Goal: Task Accomplishment & Management: Use online tool/utility

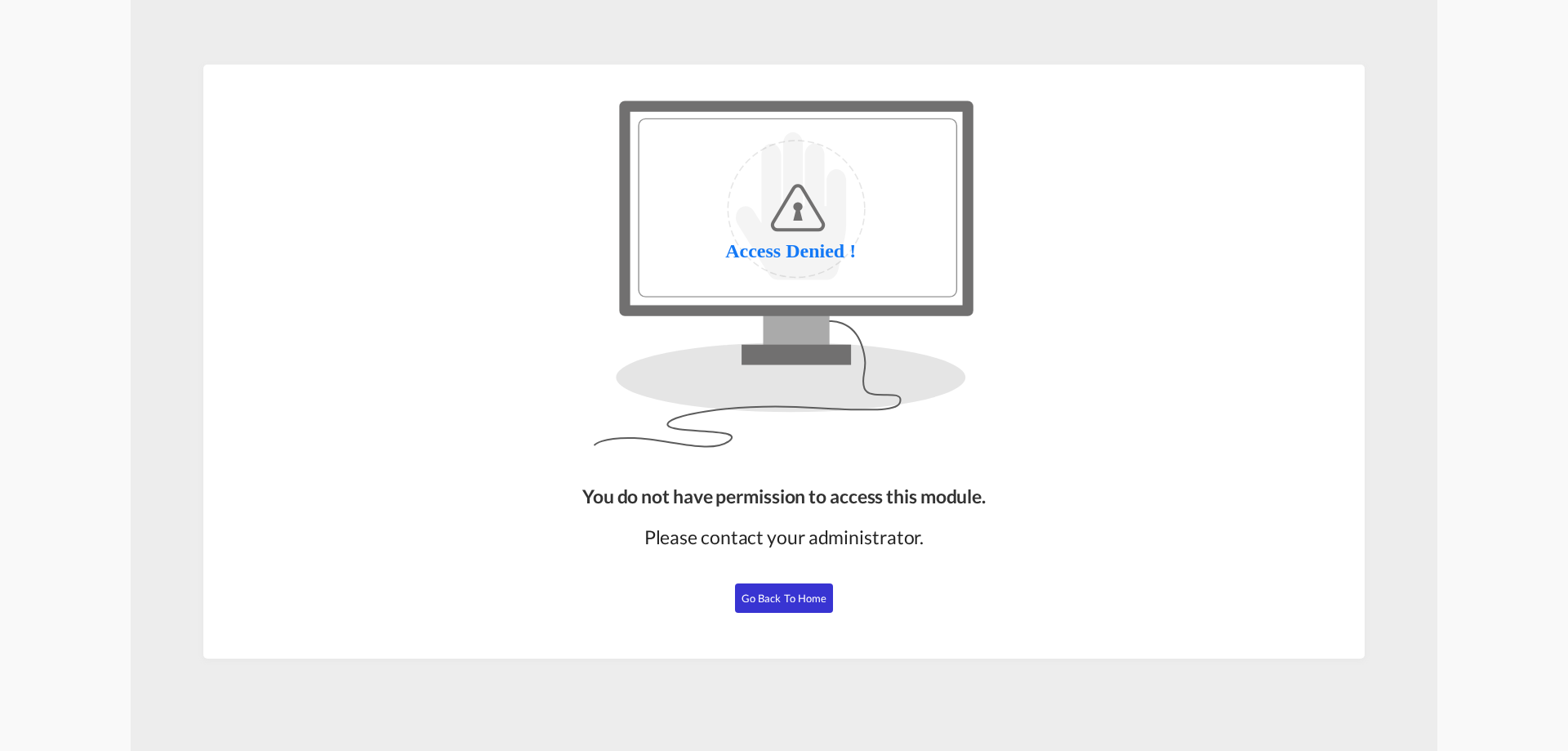
click at [779, 595] on span "Go Back to Home" at bounding box center [785, 598] width 86 height 13
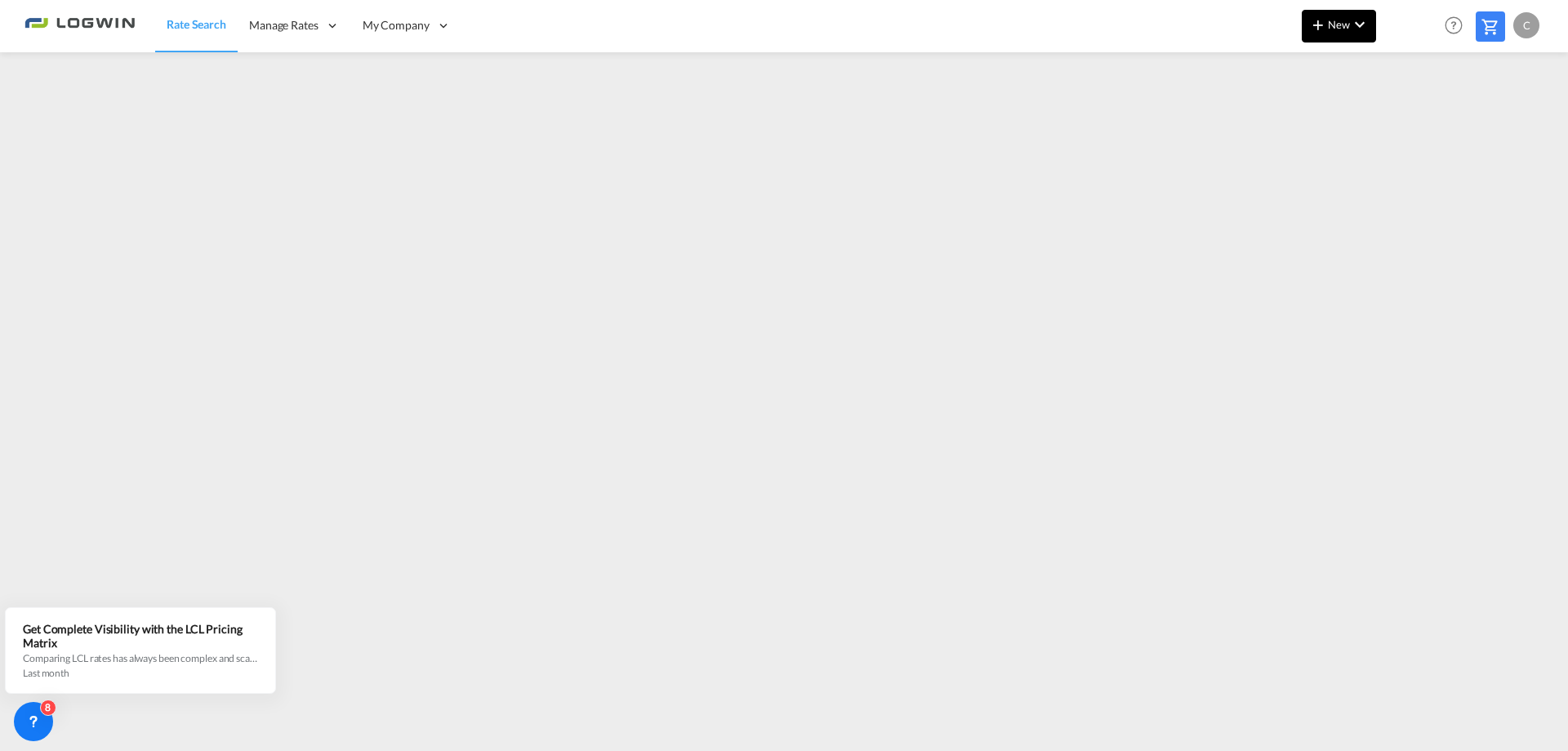
click at [1329, 25] on span "New" at bounding box center [1339, 25] width 61 height 13
click at [1331, 67] on div "Rates" at bounding box center [1320, 69] width 66 height 41
click at [1416, 124] on span "Ratesheet" at bounding box center [1406, 122] width 18 height 32
